Goal: Task Accomplishment & Management: Contribute content

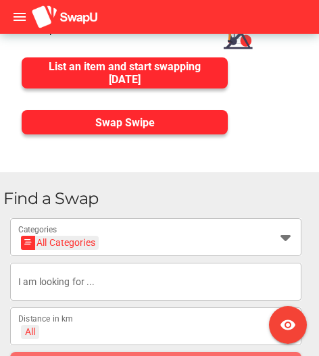
scroll to position [218, 0]
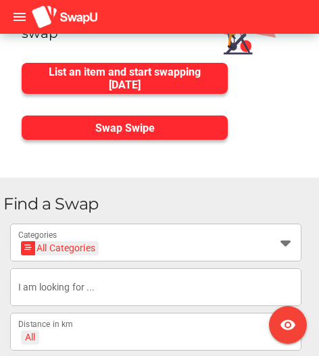
click at [18, 16] on icon "menu" at bounding box center [19, 17] width 16 height 16
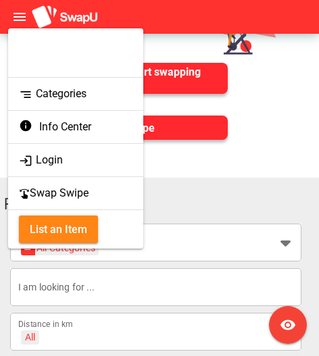
click at [87, 95] on div "segment Categories" at bounding box center [76, 93] width 114 height 19
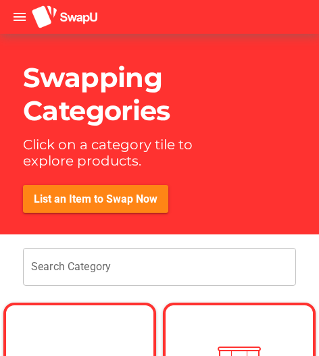
click at [55, 80] on h1 "Swapping Categories" at bounding box center [116, 94] width 187 height 66
click at [30, 19] on span "menu" at bounding box center [19, 16] width 23 height 23
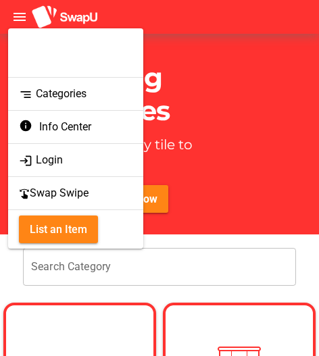
click at [55, 101] on div "segment Categories" at bounding box center [76, 93] width 114 height 19
click at [20, 93] on icon "segment" at bounding box center [26, 95] width 14 height 14
click at [46, 82] on div "segment Categories" at bounding box center [75, 94] width 135 height 32
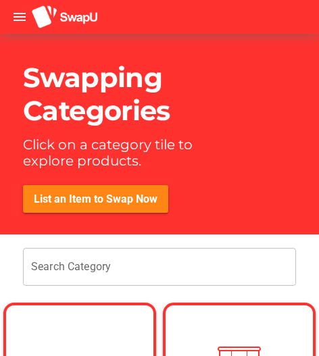
click at [211, 220] on div "List an Item to Swap Now" at bounding box center [171, 209] width 296 height 49
